Goal: Check status: Check status

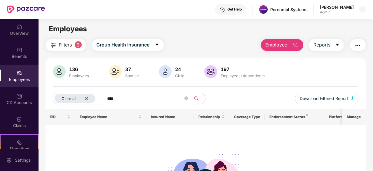
click at [16, 75] on img at bounding box center [19, 73] width 6 height 6
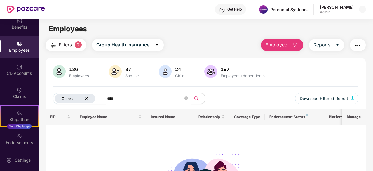
click at [86, 96] on icon "close" at bounding box center [87, 98] width 4 height 4
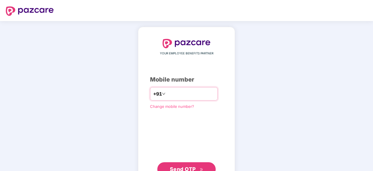
click at [181, 91] on input "number" at bounding box center [191, 93] width 48 height 9
type input "**********"
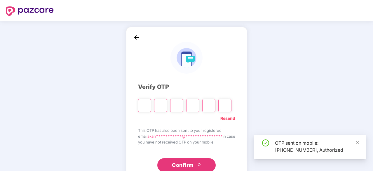
type input "*"
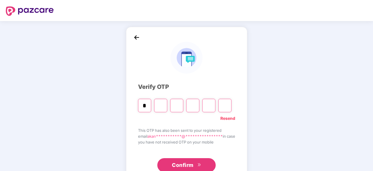
type input "*"
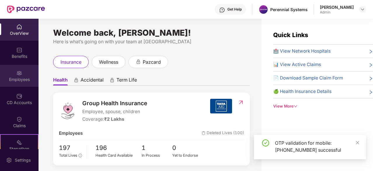
click at [16, 73] on img at bounding box center [19, 73] width 6 height 6
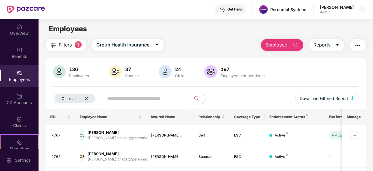
click at [62, 44] on span "Filters" at bounding box center [65, 44] width 13 height 7
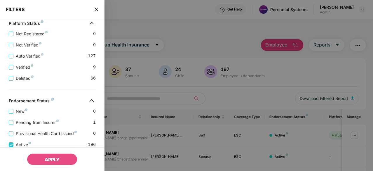
scroll to position [178, 0]
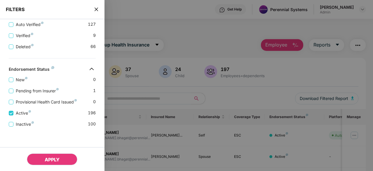
click at [67, 159] on button "APPLY" at bounding box center [52, 159] width 51 height 12
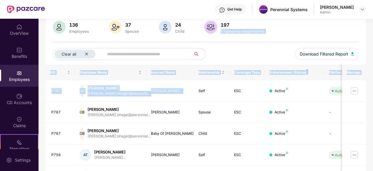
scroll to position [26, 0]
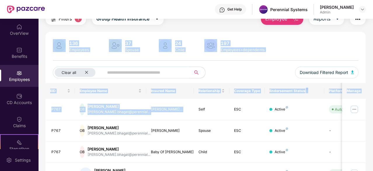
drag, startPoint x: 195, startPoint y: 52, endPoint x: 342, endPoint y: 86, distance: 150.7
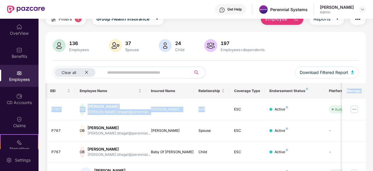
scroll to position [0, 58]
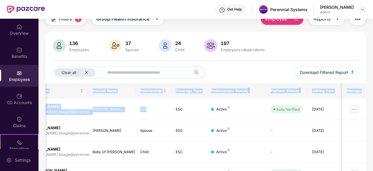
drag, startPoint x: 229, startPoint y: 116, endPoint x: 363, endPoint y: 93, distance: 136.2
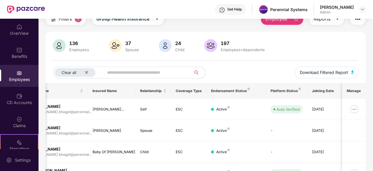
click at [281, 45] on div "136 Employees 37 Spouse 24 Child 197 Employees+dependents" at bounding box center [206, 46] width 306 height 14
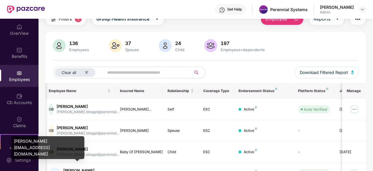
drag, startPoint x: 332, startPoint y: 110, endPoint x: 48, endPoint y: 149, distance: 286.5
click at [48, 149] on body "Get Help Perennial Systems Akanksha Sogani Admin OverView Benefits Employees CD…" at bounding box center [186, 85] width 373 height 171
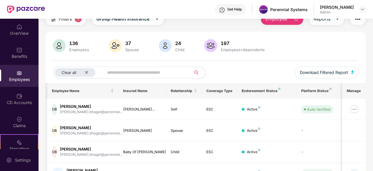
click at [227, 68] on div "Clear all Download Filtered Report" at bounding box center [206, 75] width 306 height 16
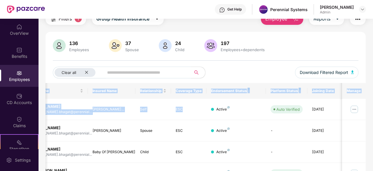
drag, startPoint x: 238, startPoint y: 109, endPoint x: 373, endPoint y: 105, distance: 135.2
click at [373, 105] on html "Get Help Perennial Systems Akanksha Sogani Admin OverView Benefits Employees CD…" at bounding box center [186, 85] width 373 height 171
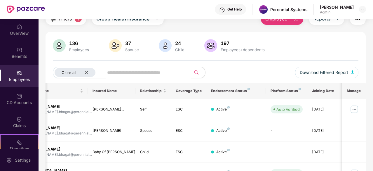
click at [307, 51] on div "136 Employees 37 Spouse 24 Child 197 Employees+dependents" at bounding box center [206, 46] width 306 height 14
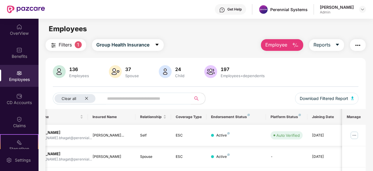
click at [353, 133] on img at bounding box center [354, 135] width 9 height 9
click at [302, 67] on div "136 Employees 37 Spouse 24 Child 197 Employees+dependents" at bounding box center [206, 72] width 306 height 14
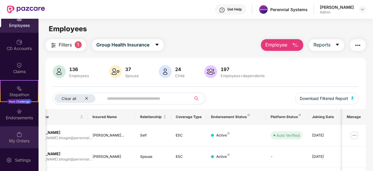
click at [20, 138] on div "My Orders" at bounding box center [19, 141] width 39 height 6
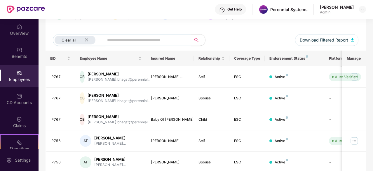
scroll to position [0, 58]
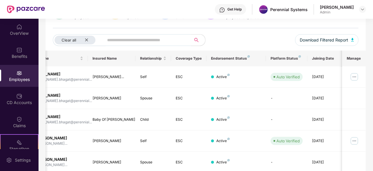
drag, startPoint x: 186, startPoint y: 80, endPoint x: 373, endPoint y: 81, distance: 187.1
click at [373, 81] on html "Get Help Perennial Systems Akanksha Sogani Admin OverView Benefits Employees CD…" at bounding box center [186, 85] width 373 height 171
click at [239, 38] on div "Clear all Download Filtered Report" at bounding box center [206, 42] width 306 height 16
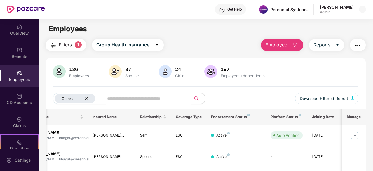
click at [118, 101] on input "text" at bounding box center [145, 98] width 76 height 9
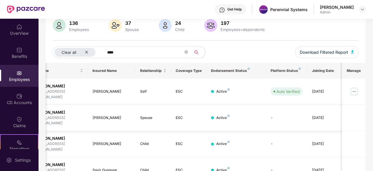
scroll to position [58, 0]
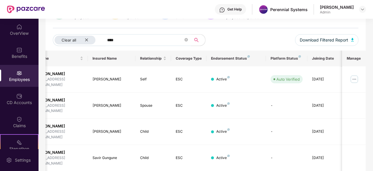
type input "****"
